Goal: Find specific page/section: Find specific page/section

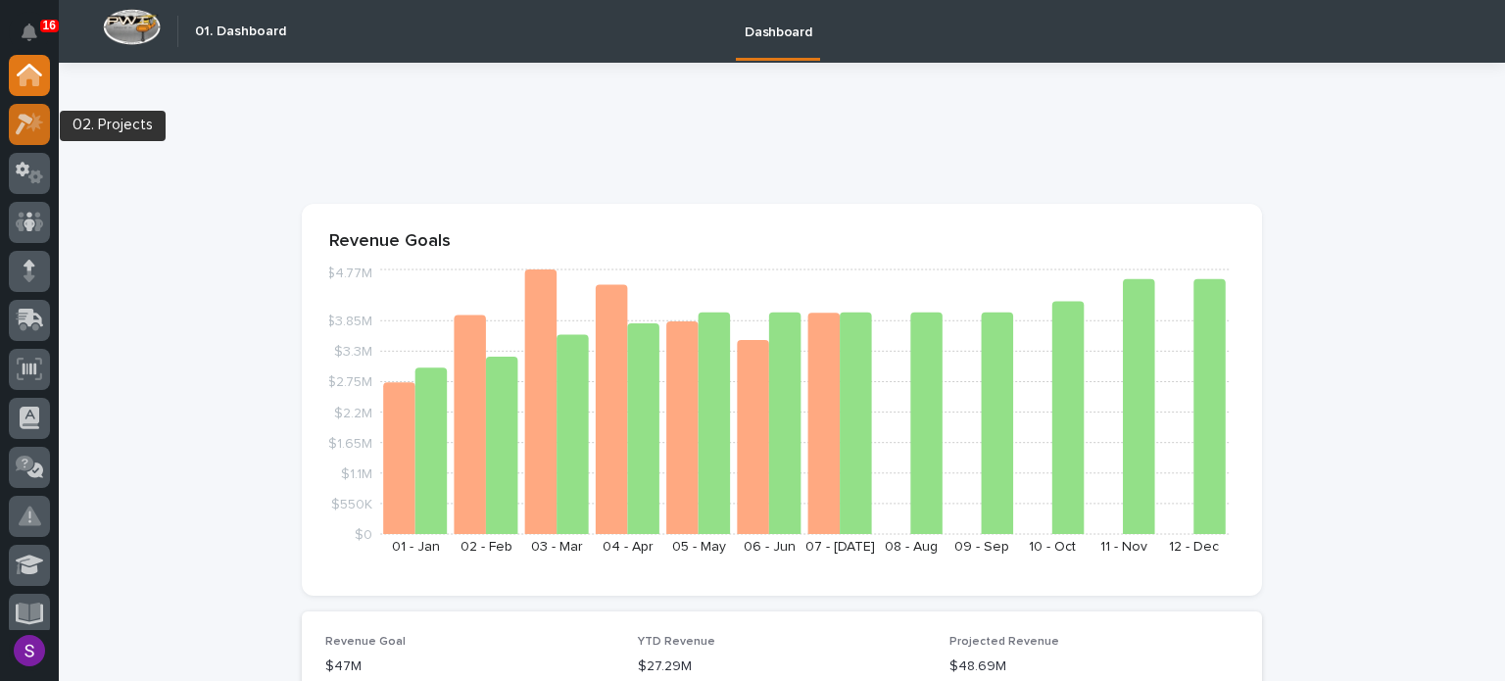
click at [17, 114] on icon at bounding box center [30, 124] width 28 height 23
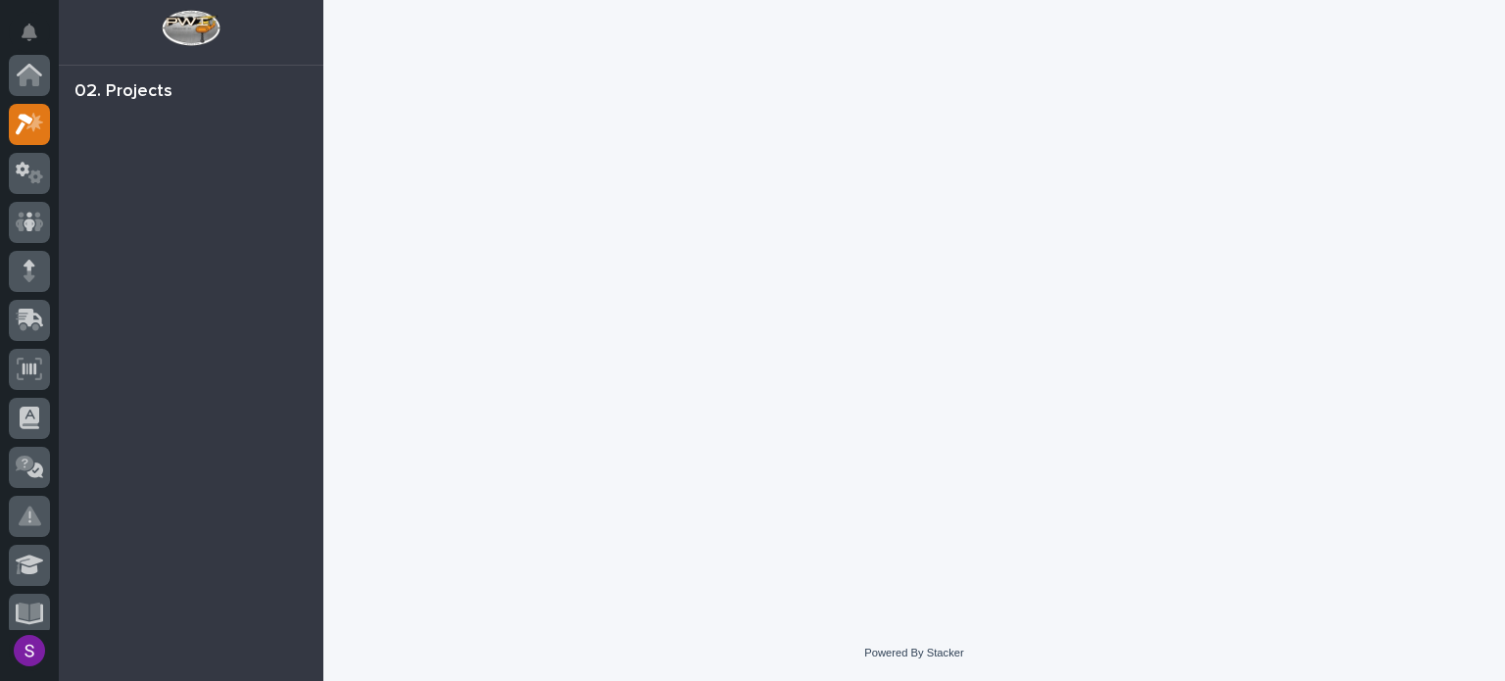
scroll to position [49, 0]
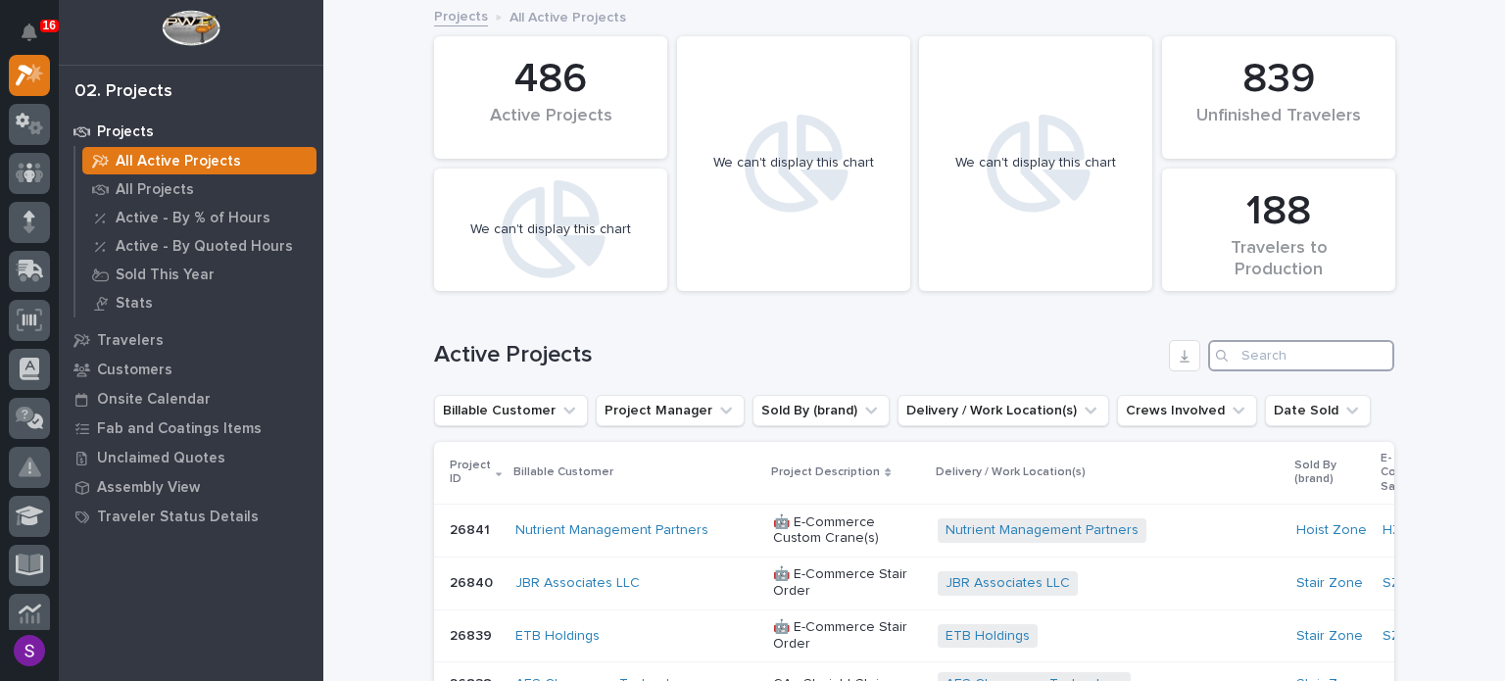
click at [1273, 359] on input "Search" at bounding box center [1301, 355] width 186 height 31
paste input "26629"
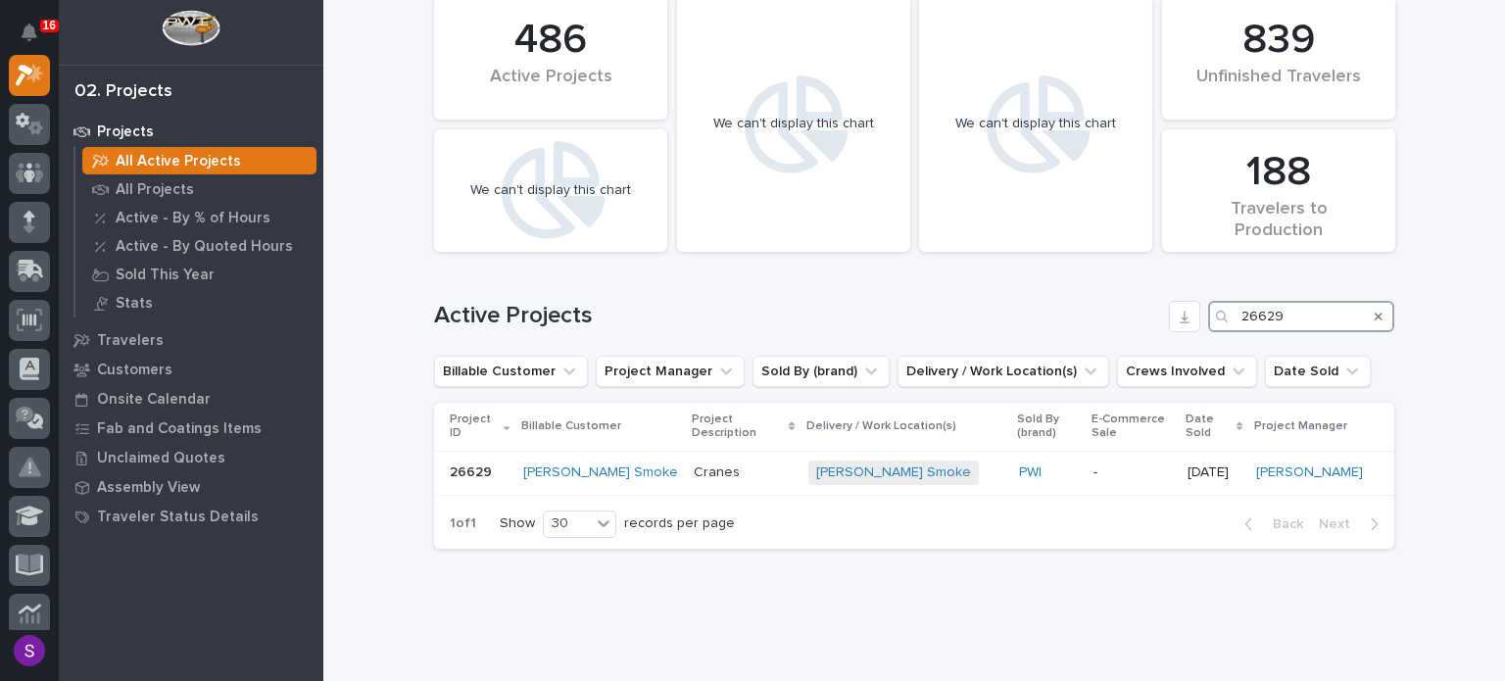
scroll to position [61, 0]
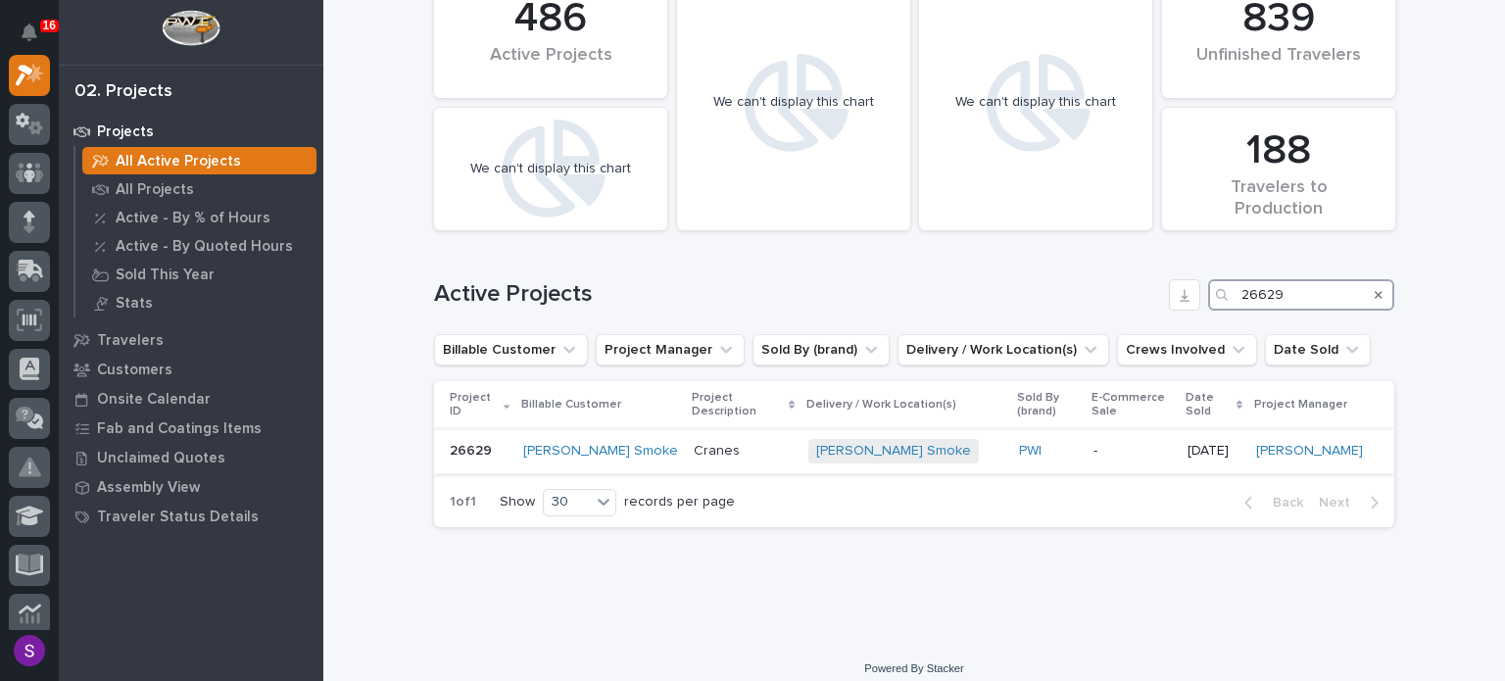
type input "26629"
click at [1094, 443] on p "-" at bounding box center [1133, 451] width 78 height 17
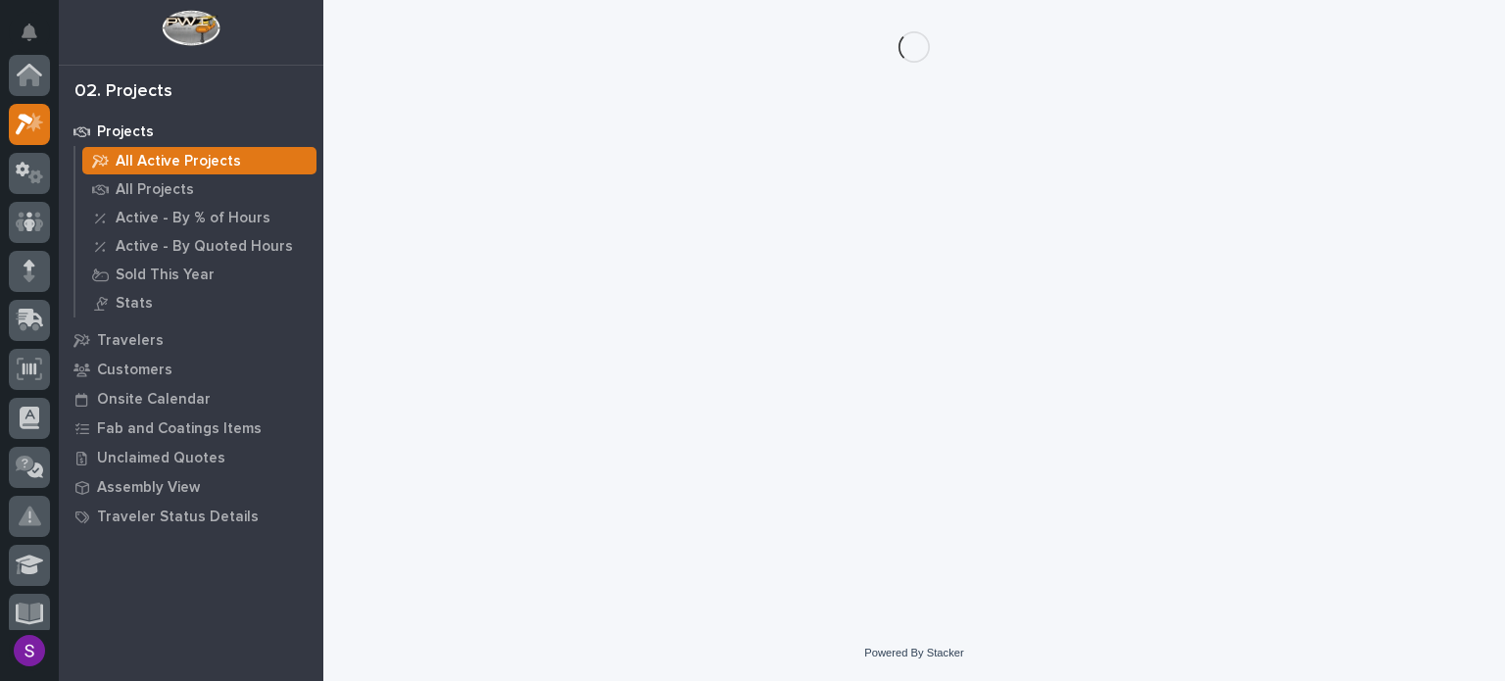
scroll to position [49, 0]
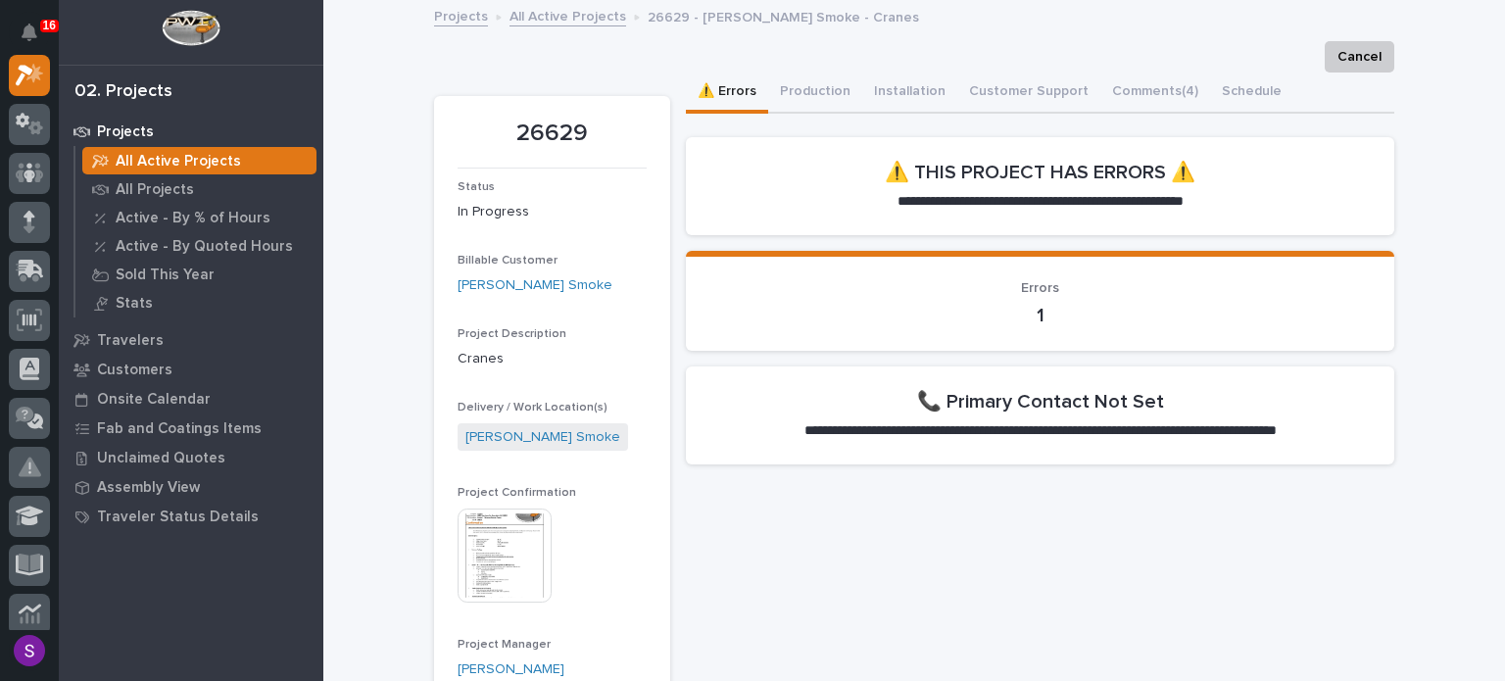
click at [463, 554] on img at bounding box center [505, 556] width 94 height 94
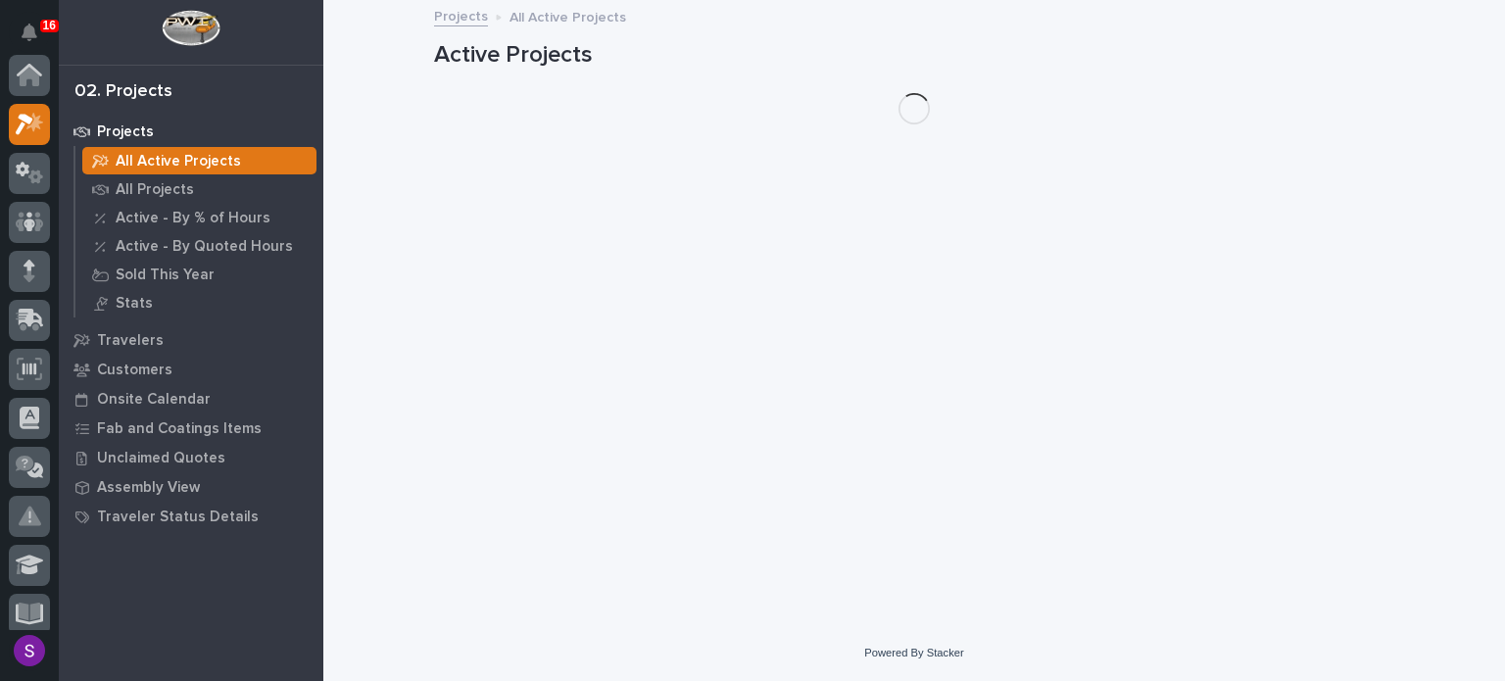
scroll to position [49, 0]
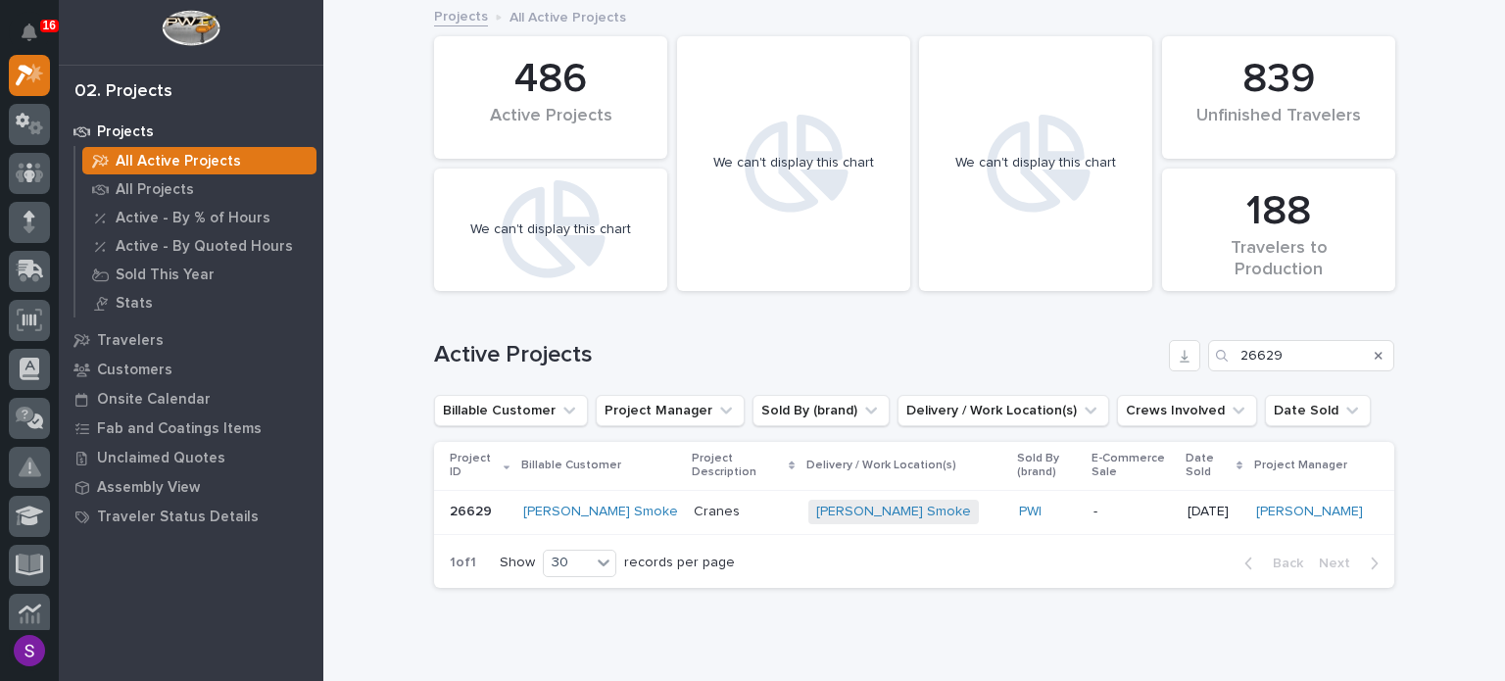
click at [1097, 507] on div "-" at bounding box center [1133, 512] width 78 height 32
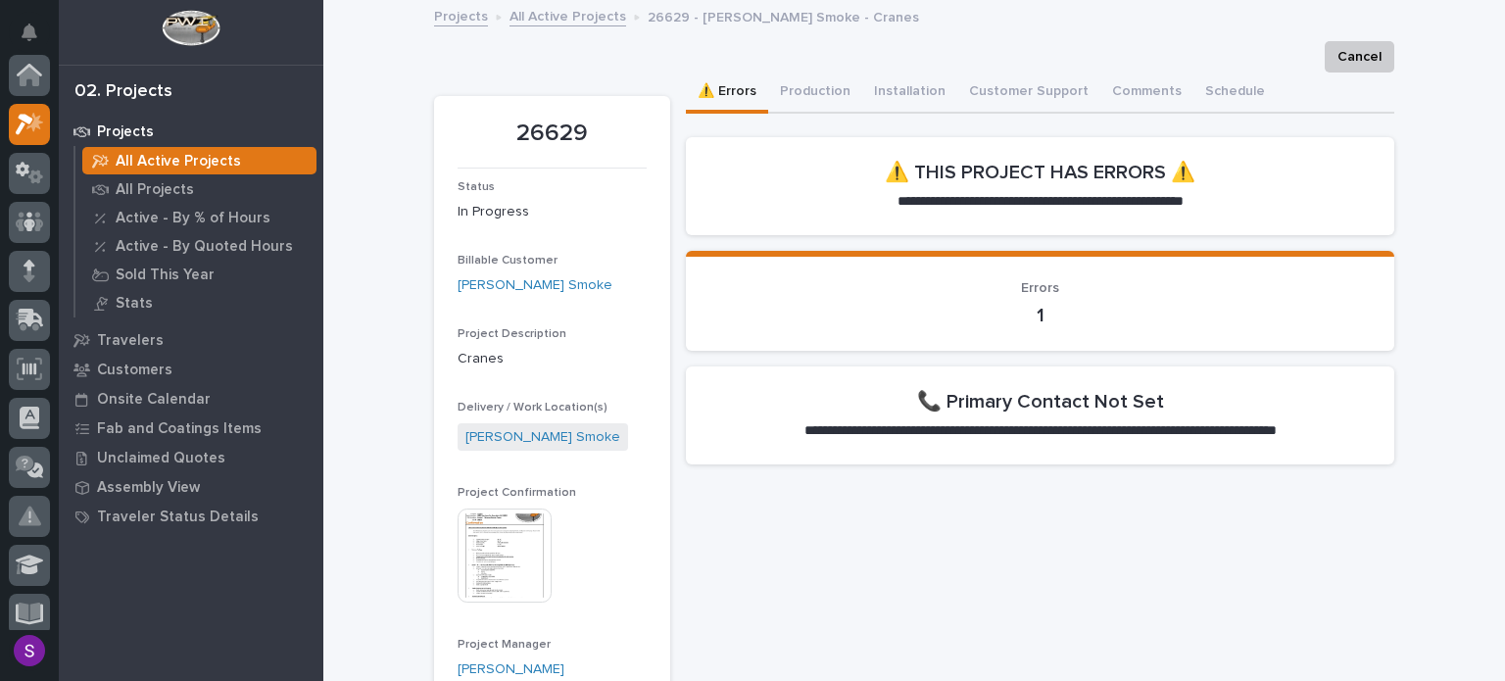
scroll to position [49, 0]
click at [903, 93] on button "Installation" at bounding box center [909, 93] width 95 height 41
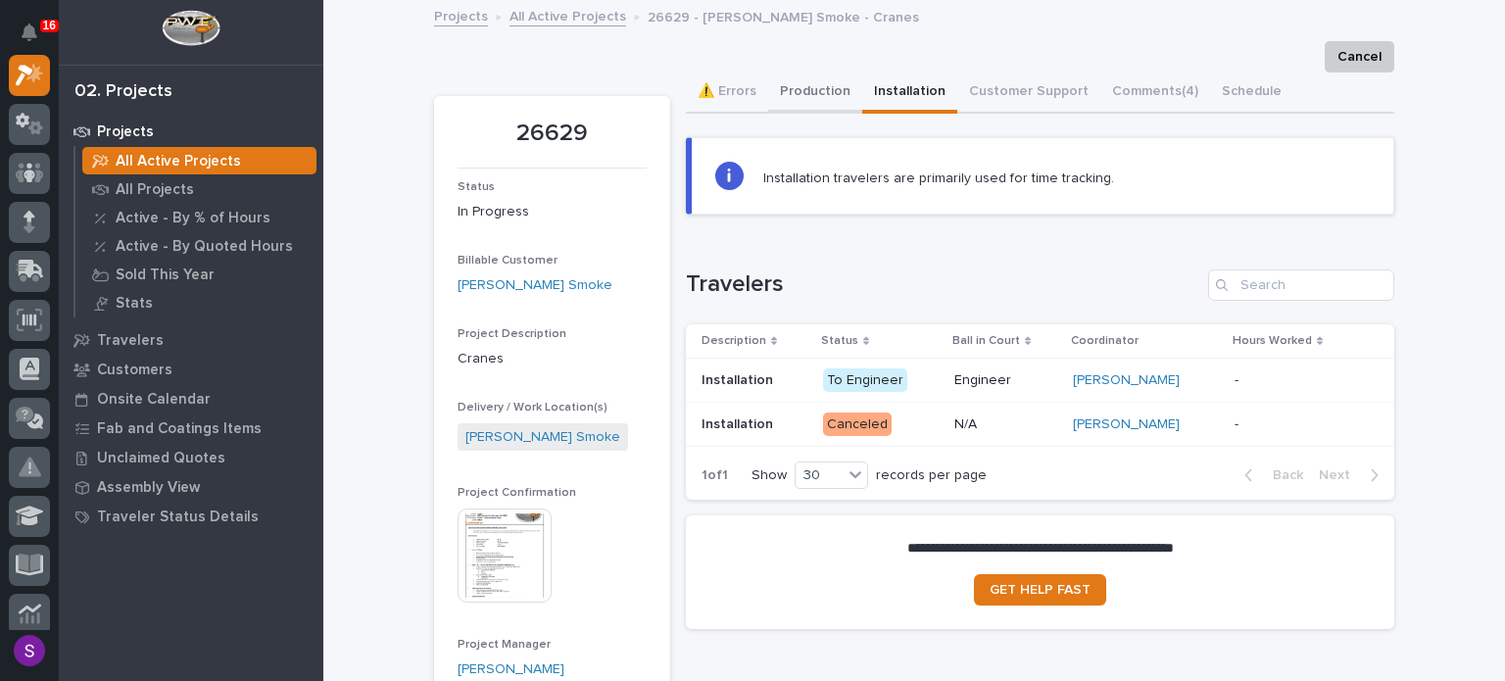
click at [798, 105] on button "Production" at bounding box center [815, 93] width 94 height 41
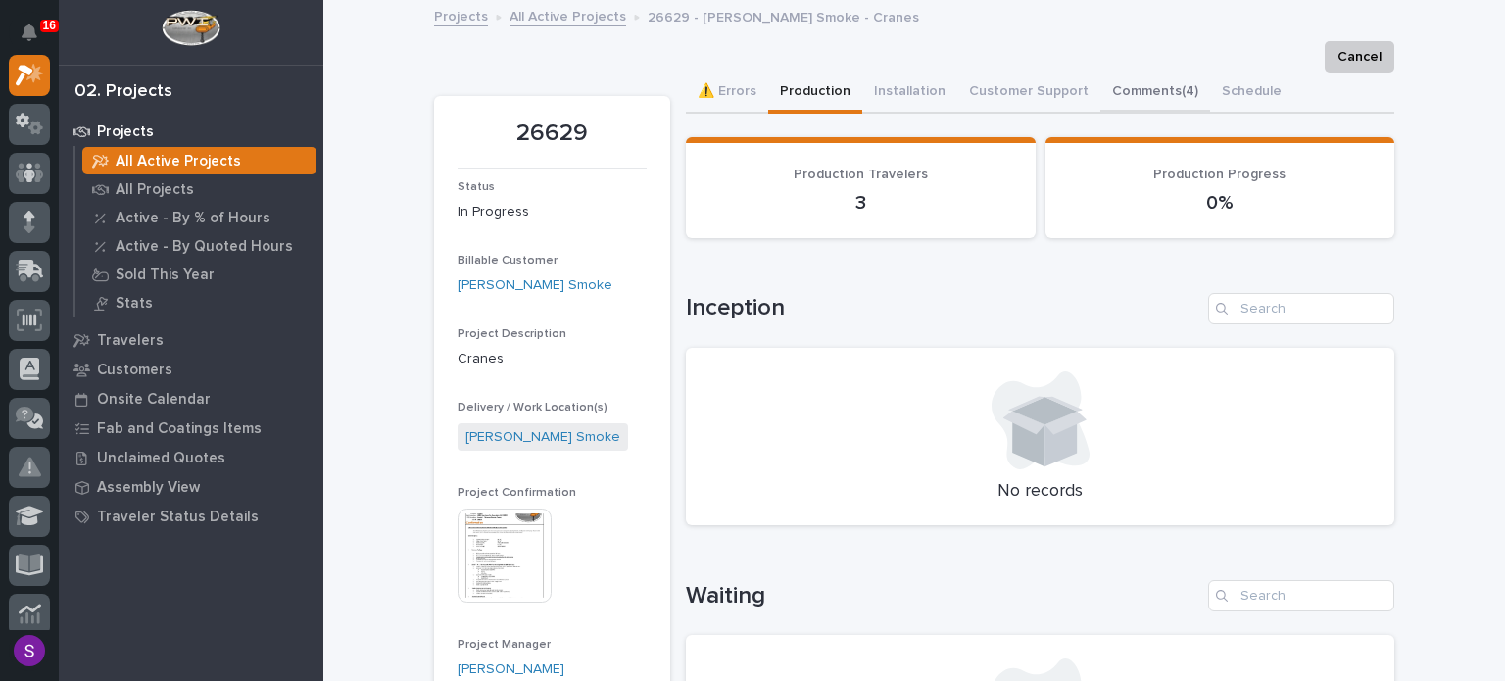
click at [1127, 94] on button "Comments (4)" at bounding box center [1155, 93] width 110 height 41
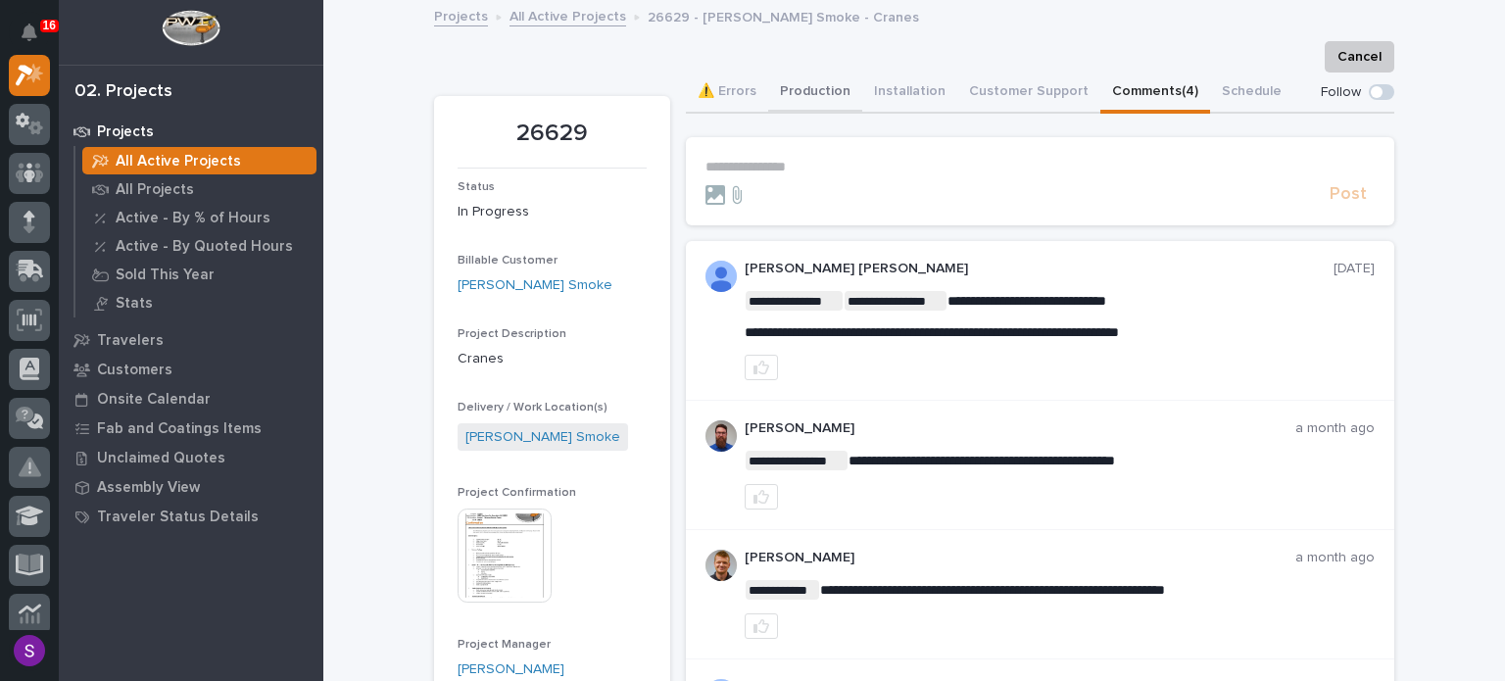
click at [780, 88] on button "Production" at bounding box center [815, 93] width 94 height 41
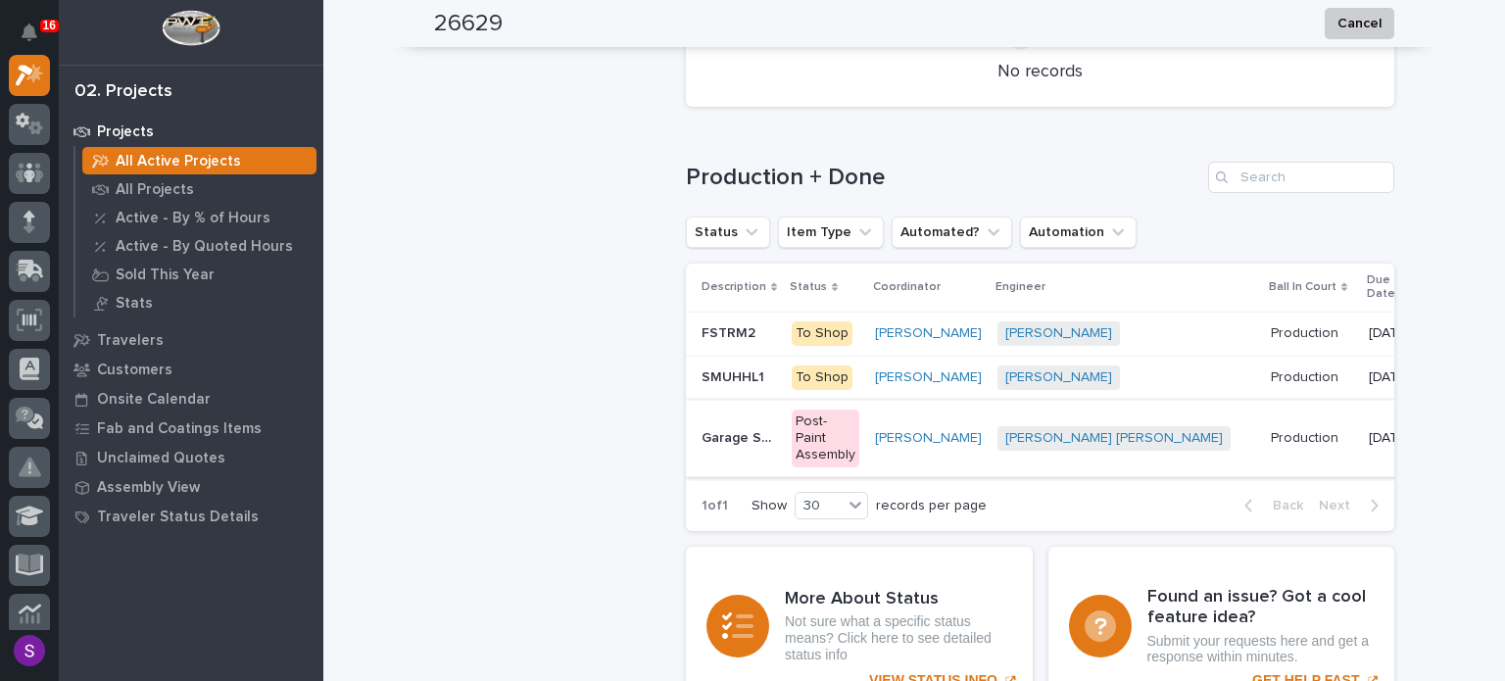
scroll to position [1372, 0]
